Goal: Task Accomplishment & Management: Complete application form

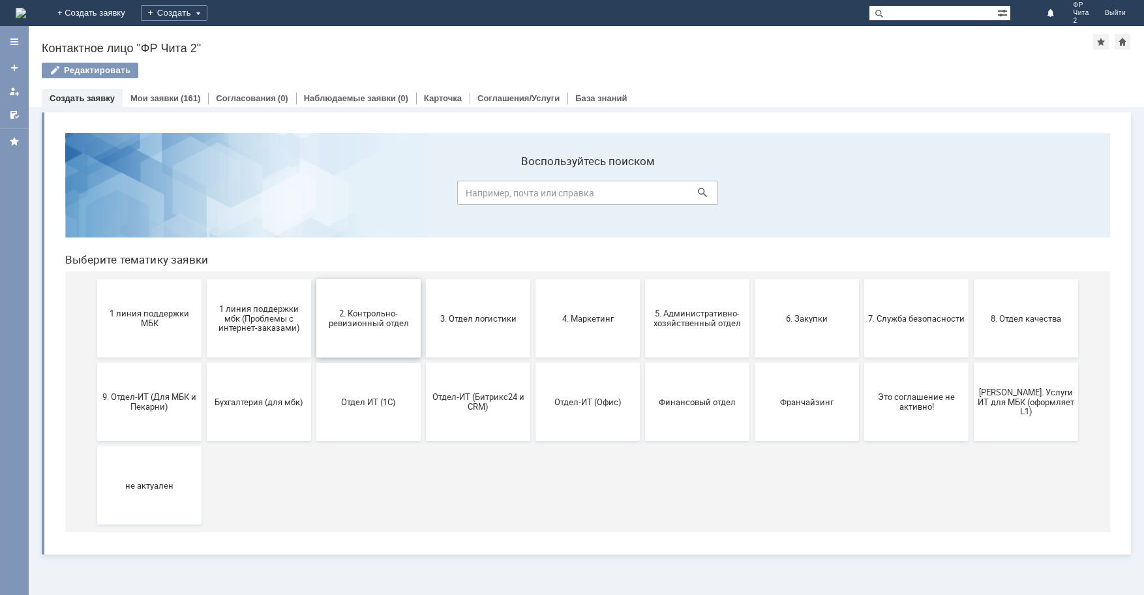
click at [378, 318] on span "2. Контрольно-ревизионный отдел" at bounding box center [368, 318] width 97 height 20
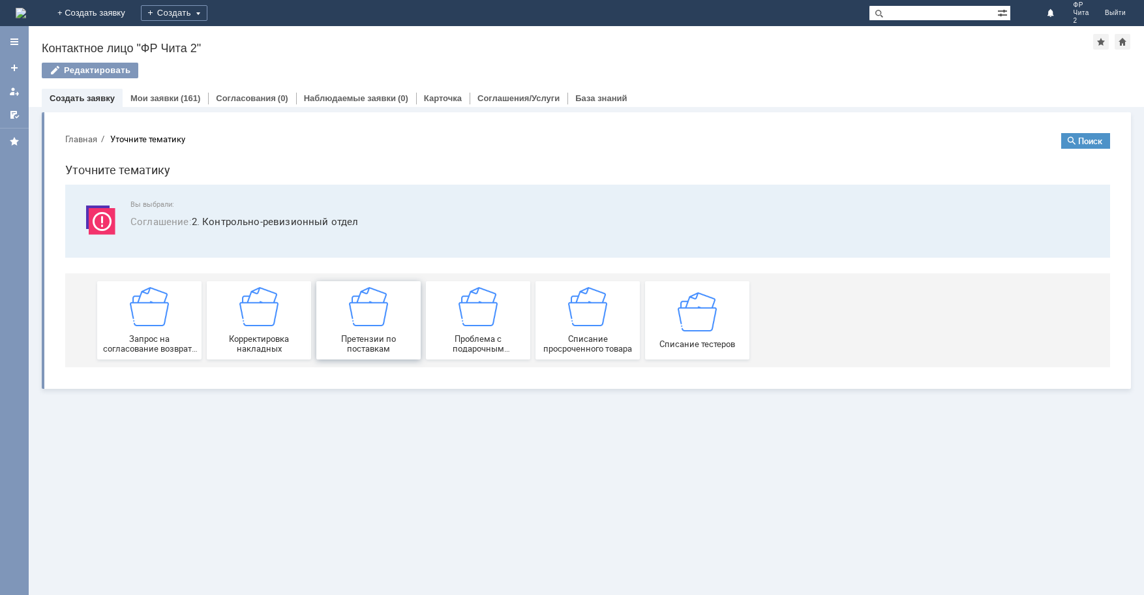
click at [374, 322] on img at bounding box center [368, 306] width 39 height 39
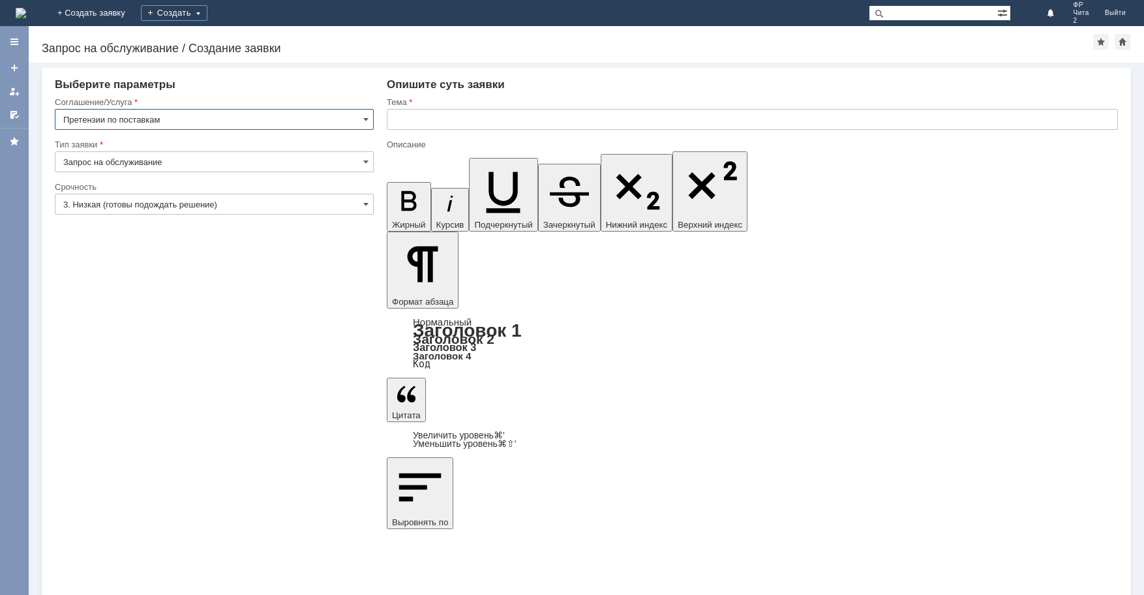
click at [415, 119] on input "text" at bounding box center [752, 119] width 731 height 21
type input "претензия по поставке"
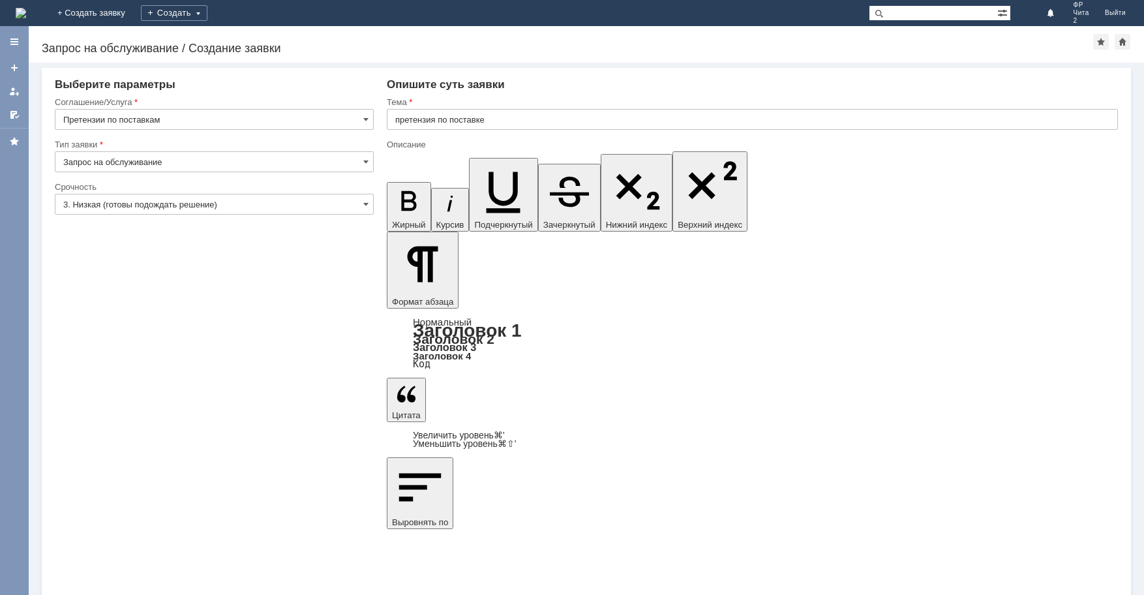
scroll to position [692, 8]
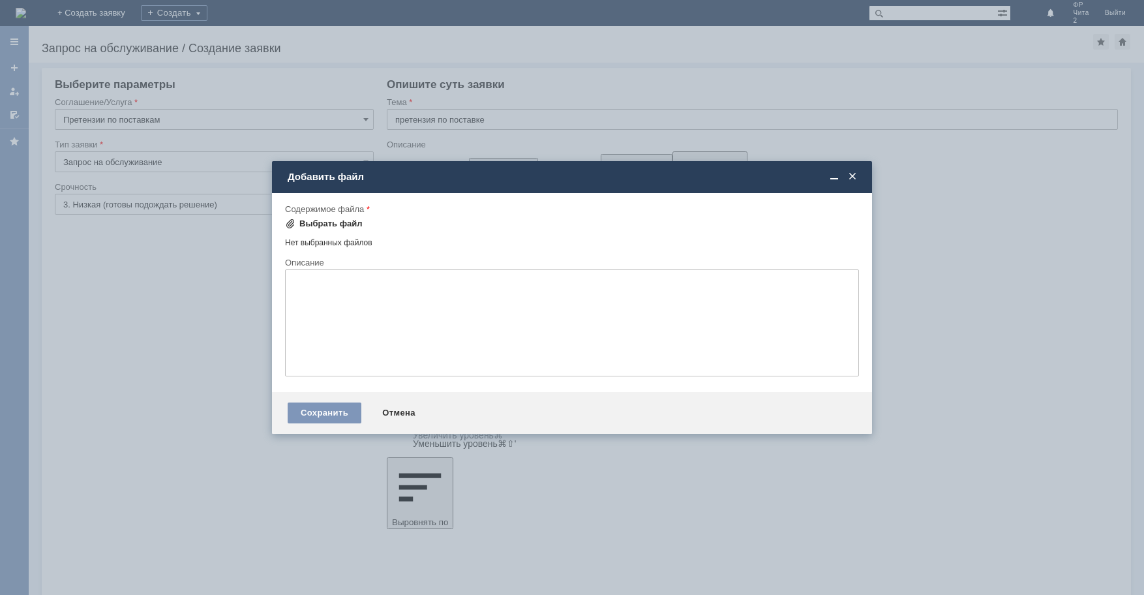
click at [318, 221] on div "Выбрать файл" at bounding box center [330, 223] width 63 height 10
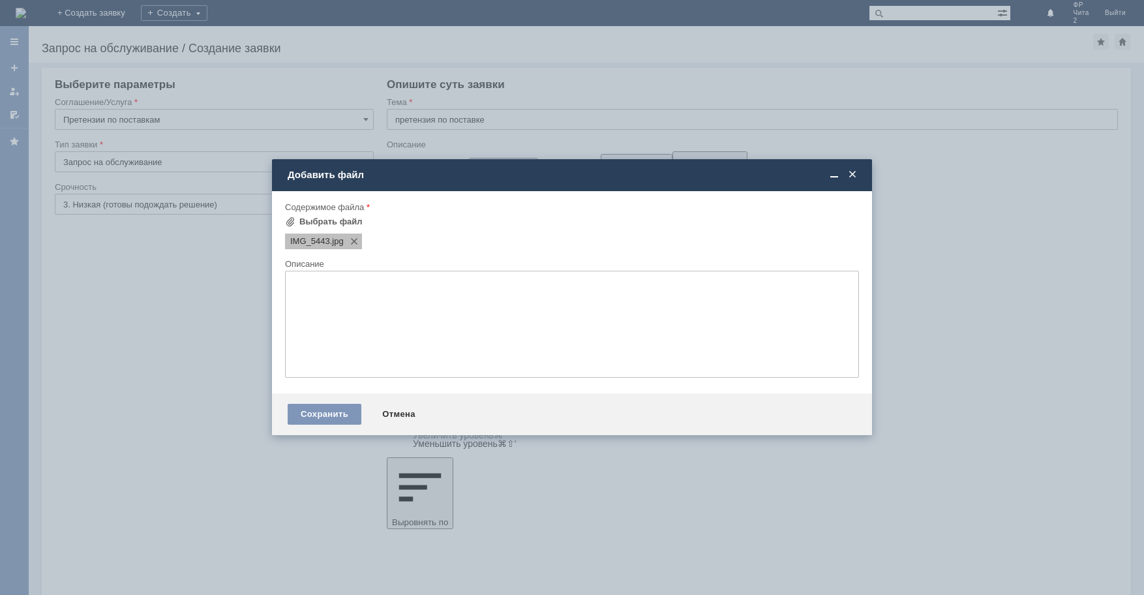
scroll to position [0, 0]
click at [338, 219] on div "Выбрать файл" at bounding box center [330, 221] width 63 height 10
click at [315, 221] on div "Выбрать файл" at bounding box center [330, 221] width 63 height 10
click at [331, 411] on div "Сохранить" at bounding box center [325, 414] width 74 height 21
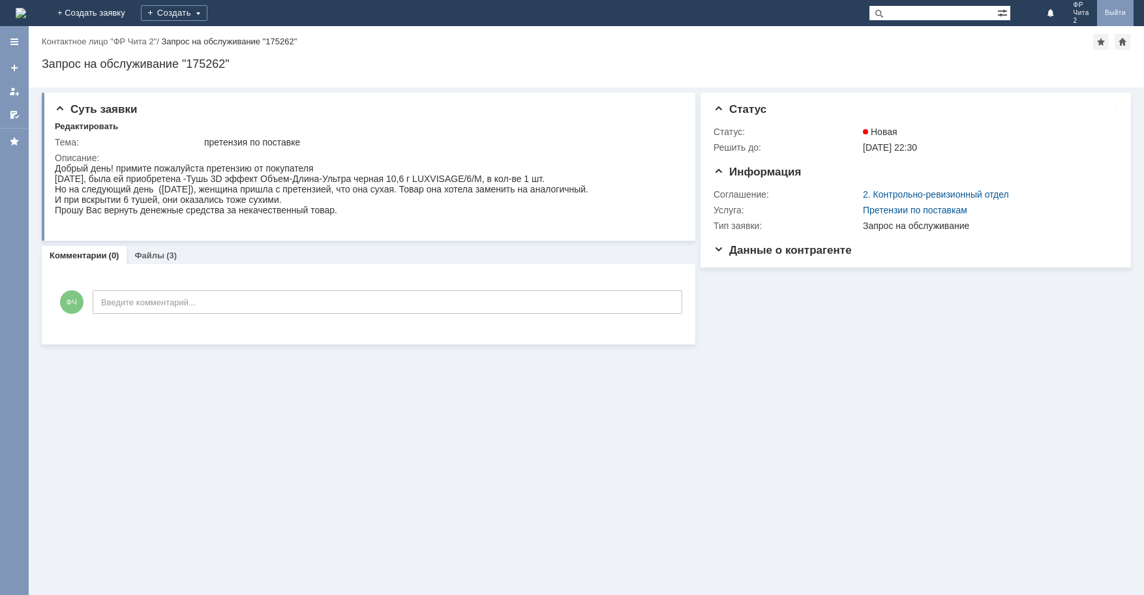
click at [1118, 12] on link "Выйти" at bounding box center [1115, 13] width 37 height 26
